Goal: Task Accomplishment & Management: Complete application form

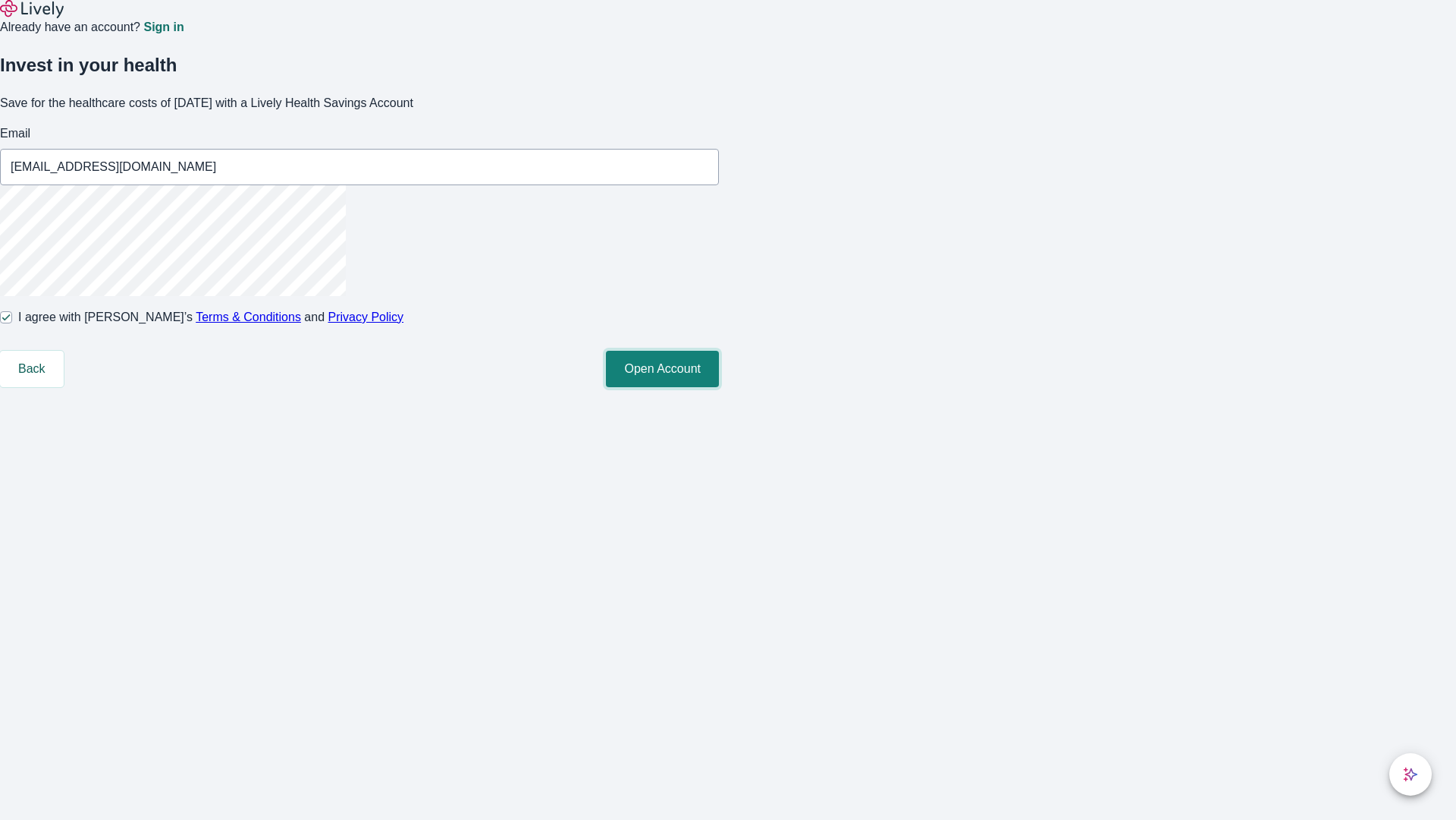
click at [719, 387] on button "Open Account" at bounding box center [662, 369] width 113 height 36
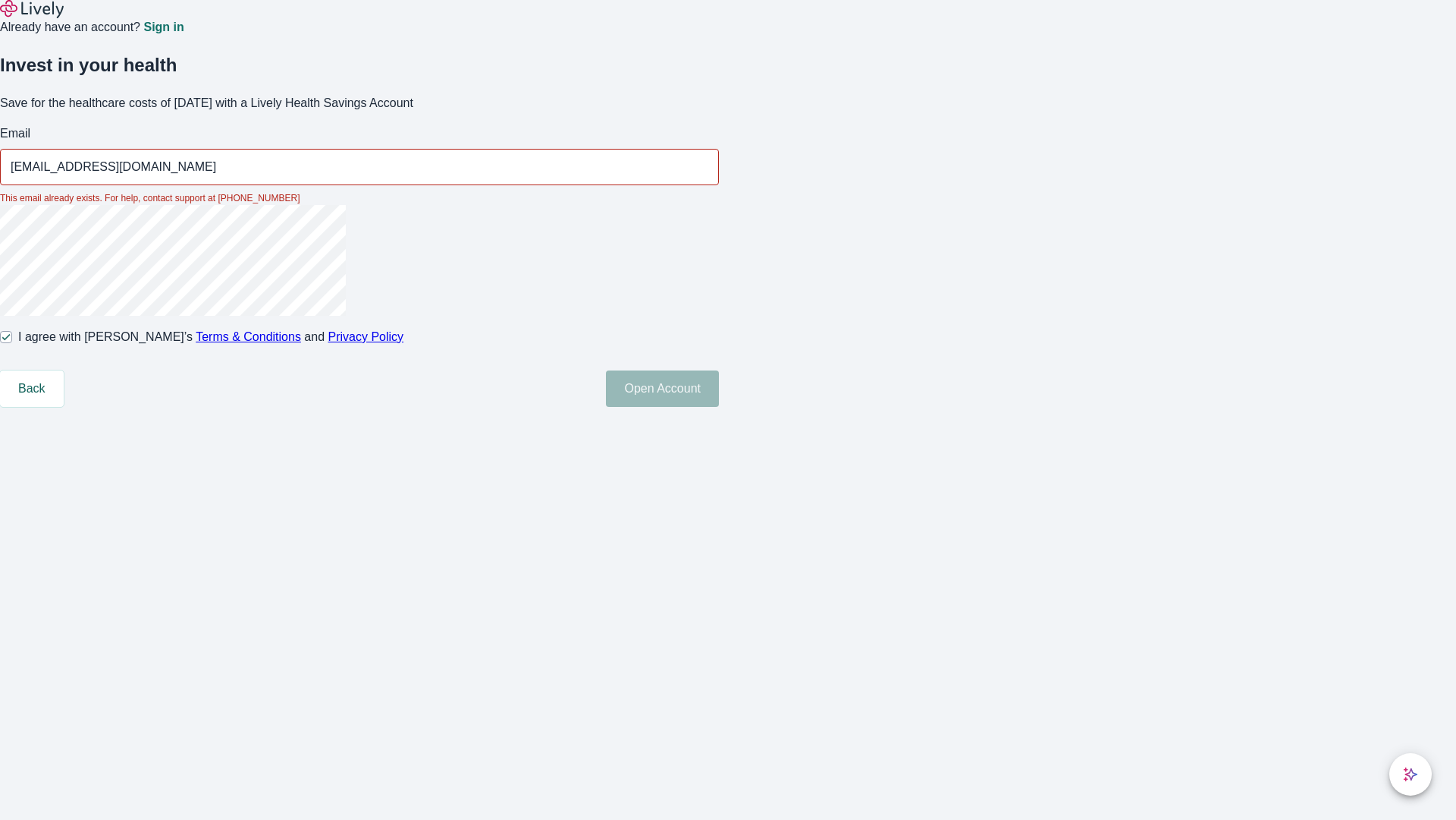
type input "[EMAIL_ADDRESS][DOMAIN_NAME]"
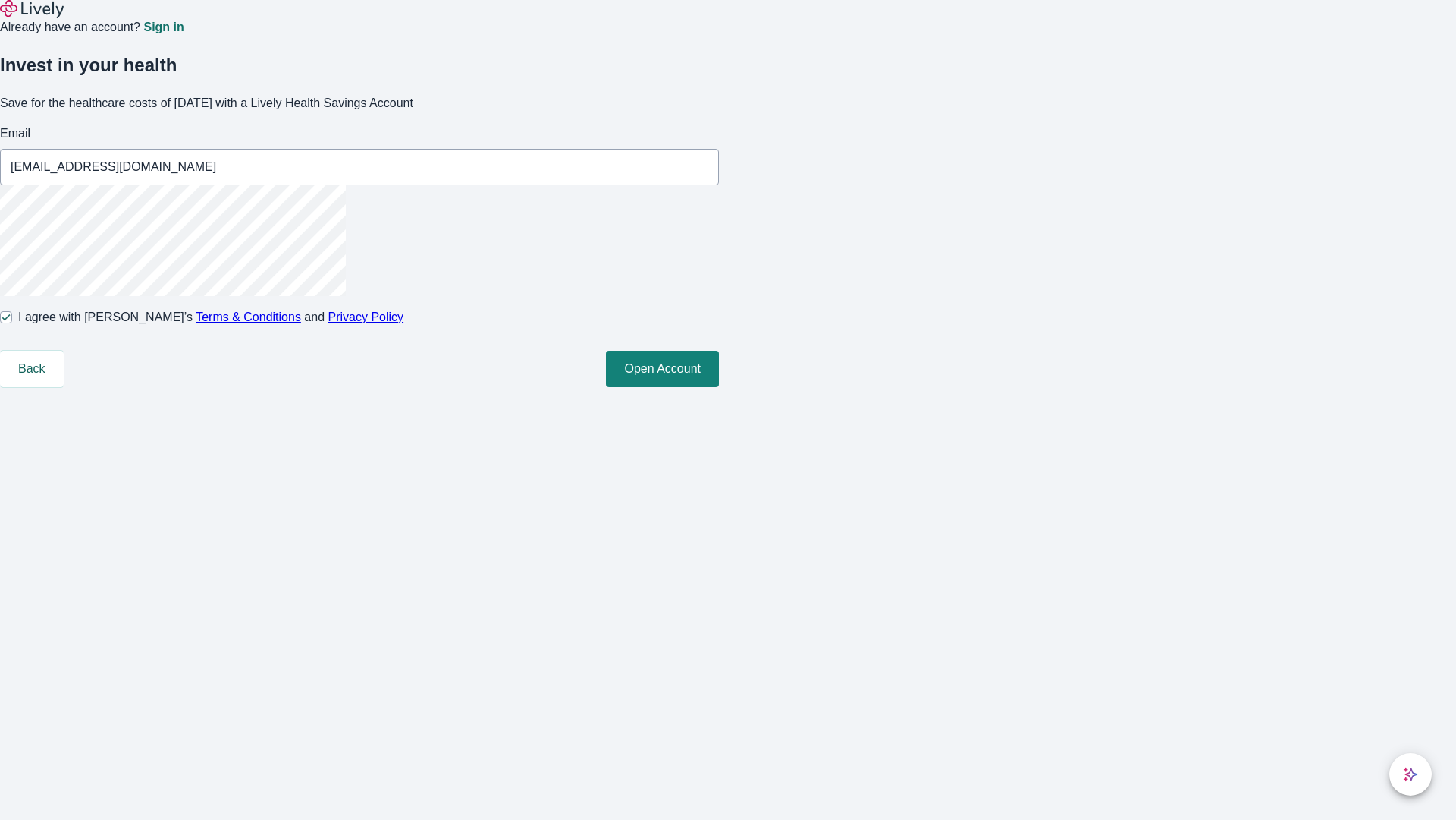
click at [12, 323] on input "I agree with Lively’s Terms & Conditions and Privacy Policy" at bounding box center [6, 317] width 12 height 12
checkbox input "false"
type input "[EMAIL_ADDRESS][DOMAIN_NAME]"
click at [12, 323] on input "I agree with Lively’s Terms & Conditions and Privacy Policy" at bounding box center [6, 317] width 12 height 12
checkbox input "true"
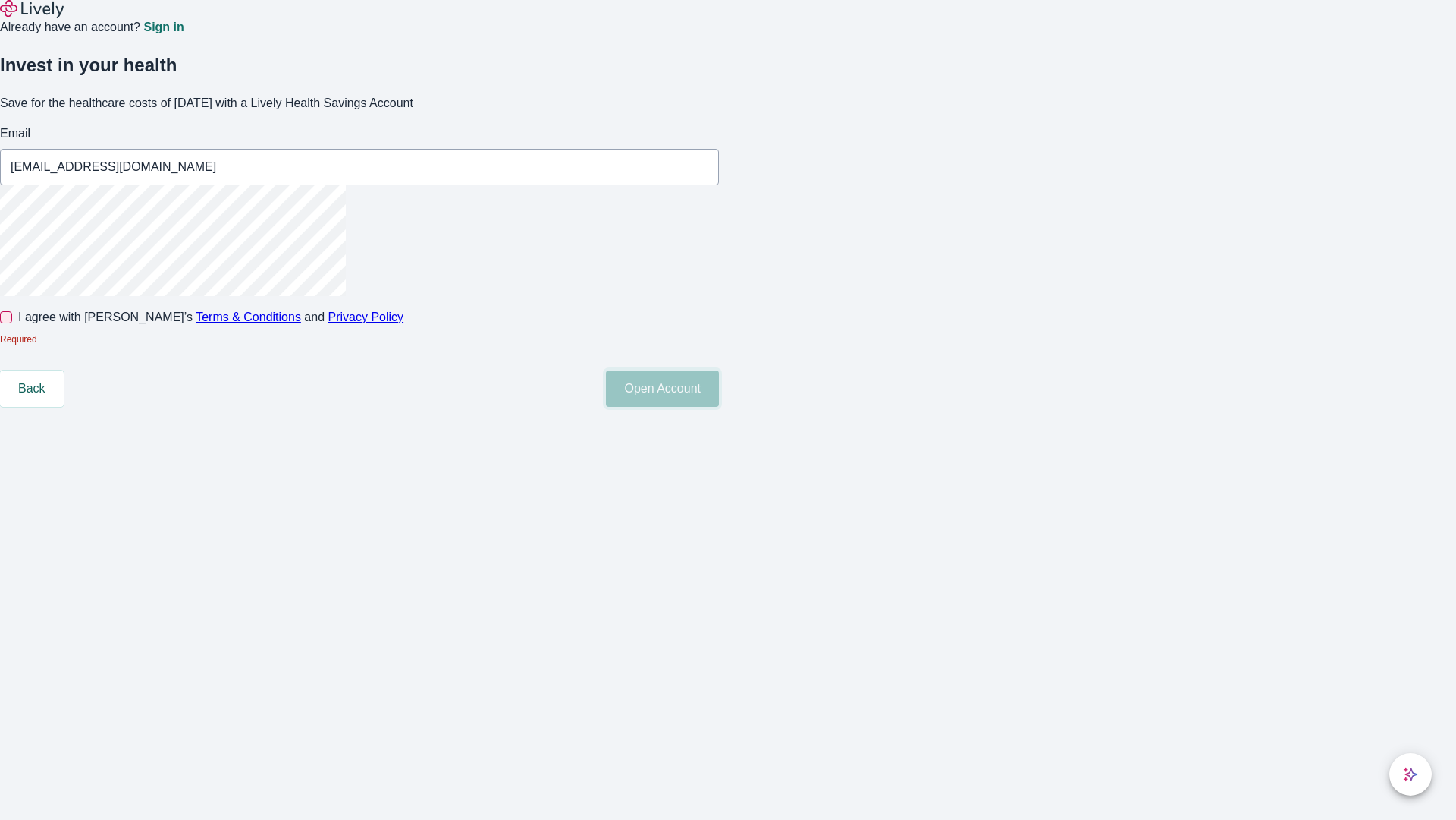
click at [719, 407] on button "Open Account" at bounding box center [662, 389] width 113 height 36
